Goal: Navigation & Orientation: Find specific page/section

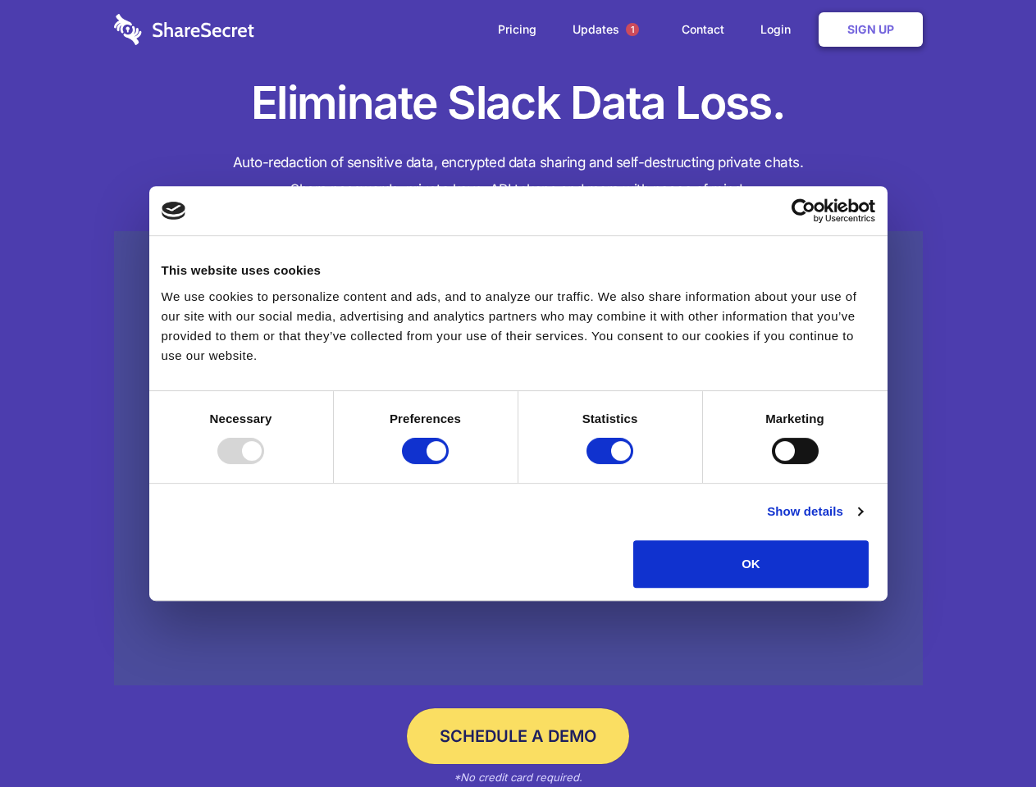
click at [264, 464] on div at bounding box center [240, 451] width 47 height 26
click at [449, 464] on input "Preferences" at bounding box center [425, 451] width 47 height 26
checkbox input "false"
click at [612, 464] on input "Statistics" at bounding box center [609, 451] width 47 height 26
checkbox input "false"
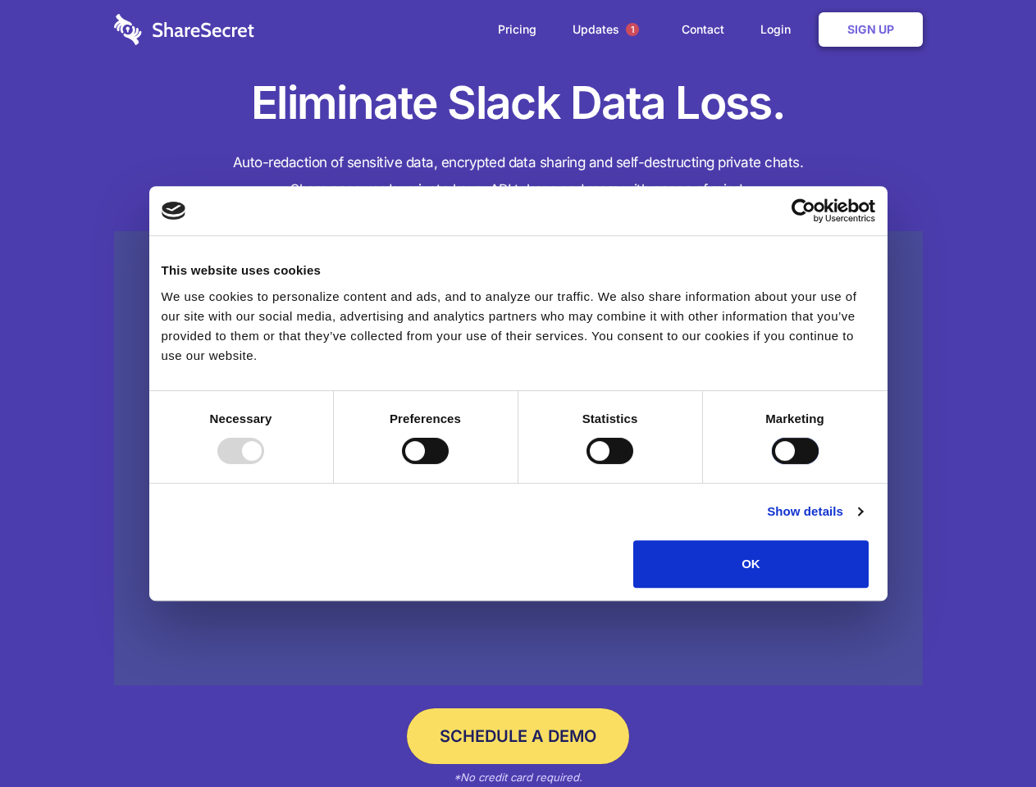
click at [772, 464] on input "Marketing" at bounding box center [795, 451] width 47 height 26
checkbox input "true"
click at [862, 521] on link "Show details" at bounding box center [814, 512] width 95 height 20
click at [0, 0] on li "Preferences 4 Preference cookies enable a website to remember information that …" at bounding box center [0, 0] width 0 height 0
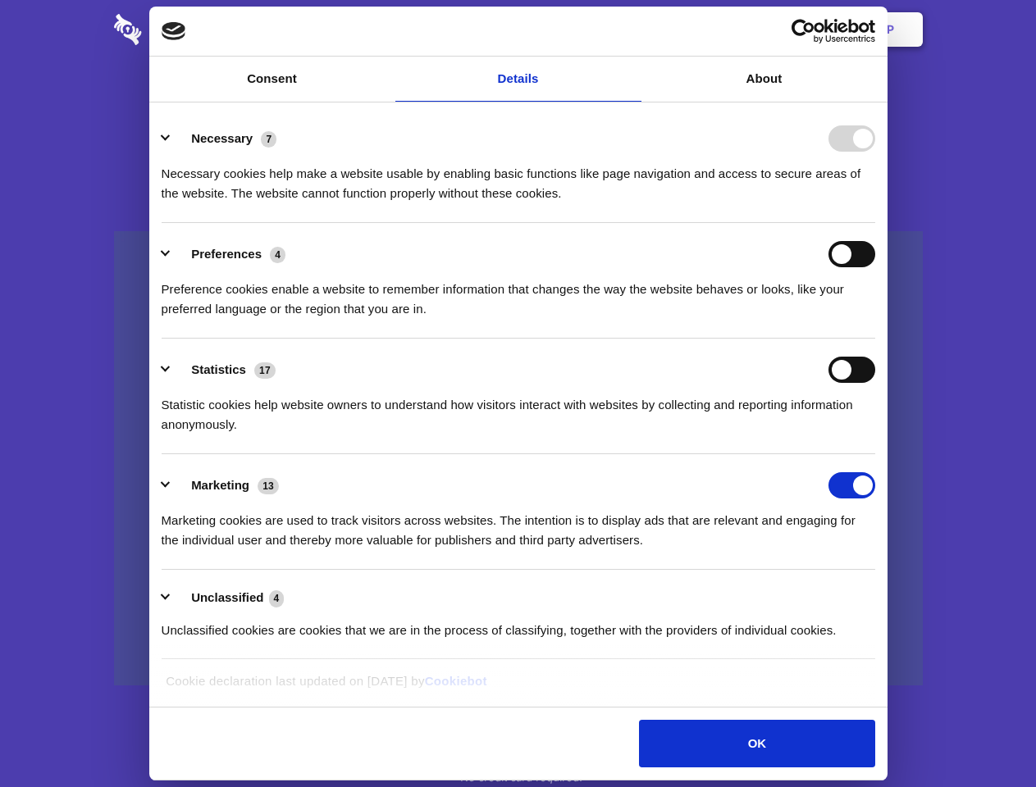
click at [631, 30] on span "1" at bounding box center [632, 29] width 13 height 13
